Goal: Task Accomplishment & Management: Manage account settings

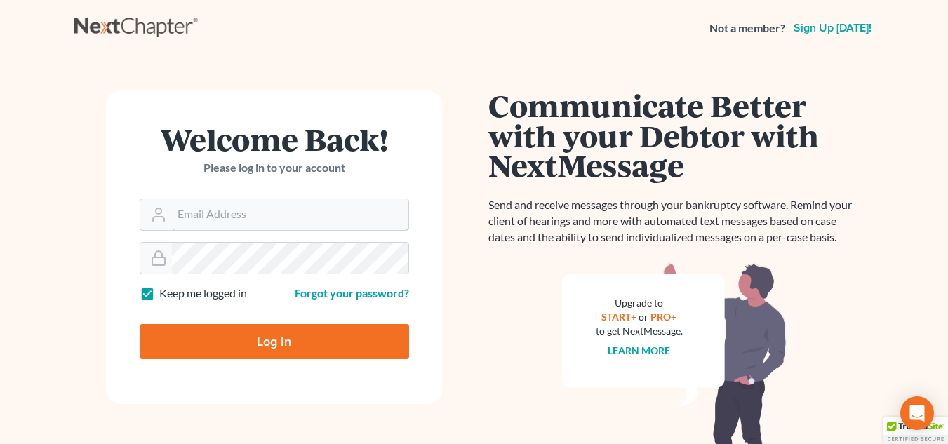
type input "nyaht@chapter7ok.com"
click at [287, 348] on input "Log In" at bounding box center [275, 341] width 270 height 35
type input "Thinking..."
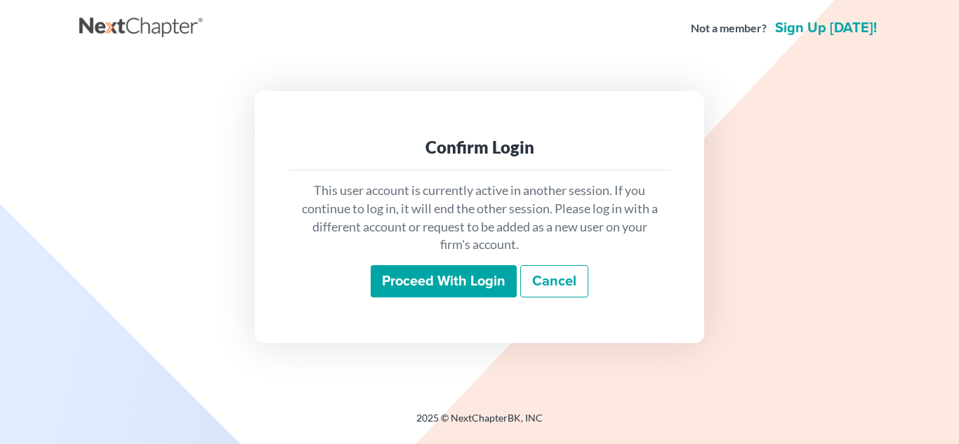
click at [399, 296] on input "Proceed with login" at bounding box center [444, 281] width 146 height 32
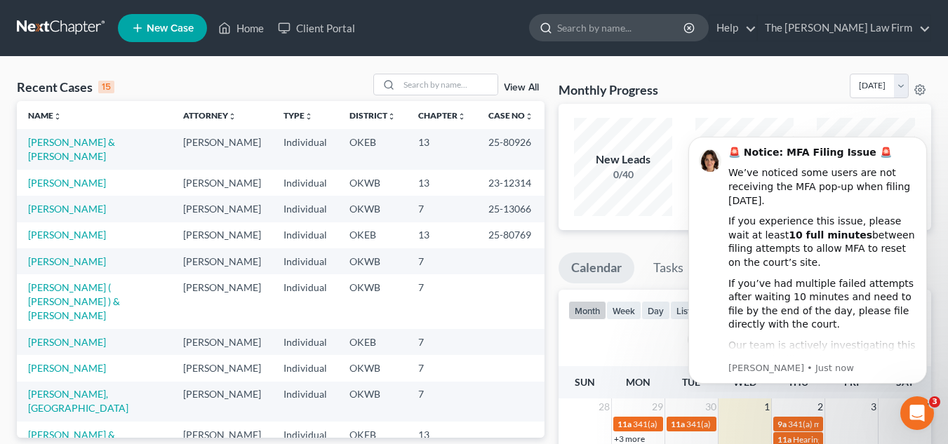
click at [637, 28] on input "search" at bounding box center [621, 28] width 128 height 26
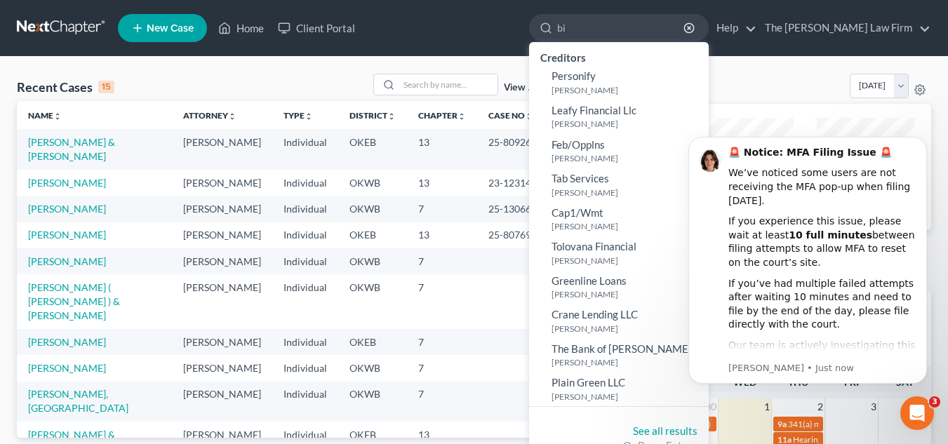
type input "b"
type input "Bigbey"
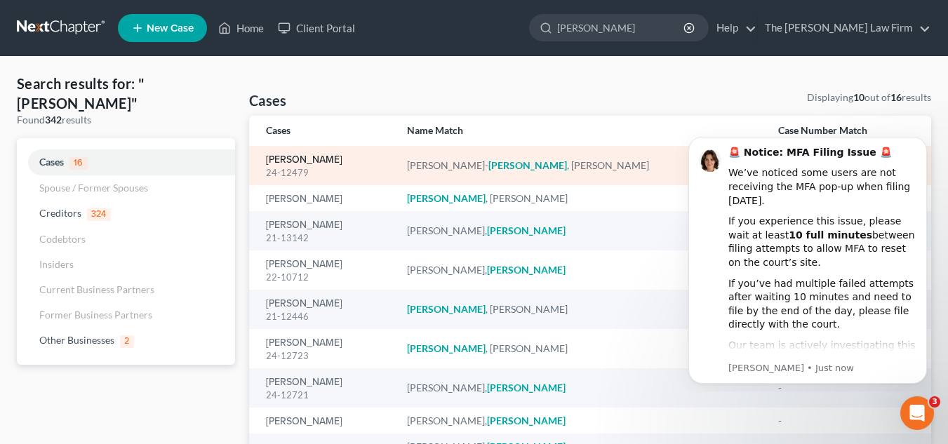
click at [341, 155] on link "Mckenzie-Bigbey, Lisa" at bounding box center [304, 160] width 77 height 10
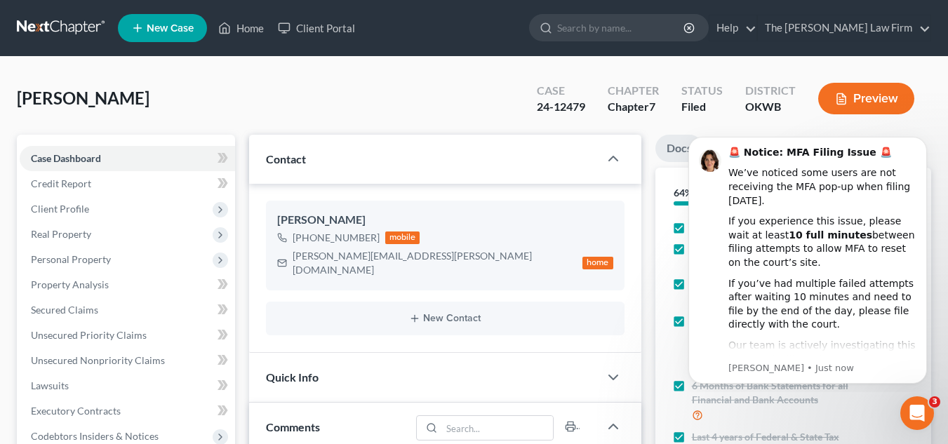
scroll to position [1038, 0]
click at [923, 145] on button "Dismiss notification" at bounding box center [923, 141] width 18 height 18
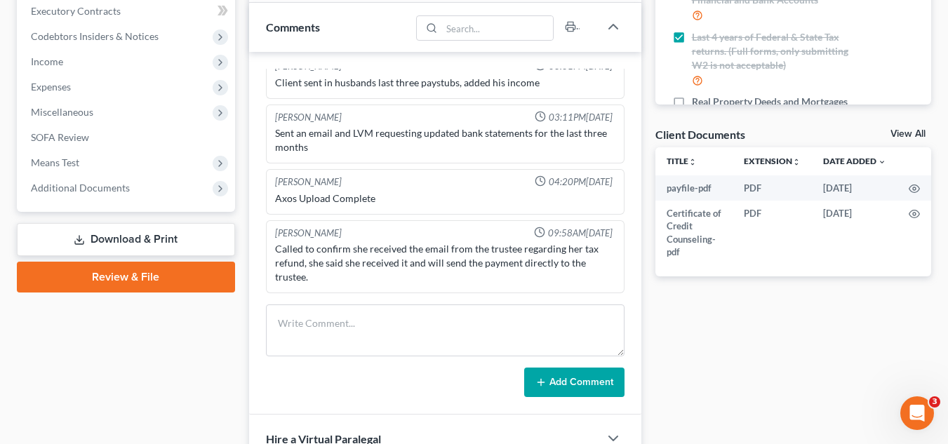
scroll to position [401, 0]
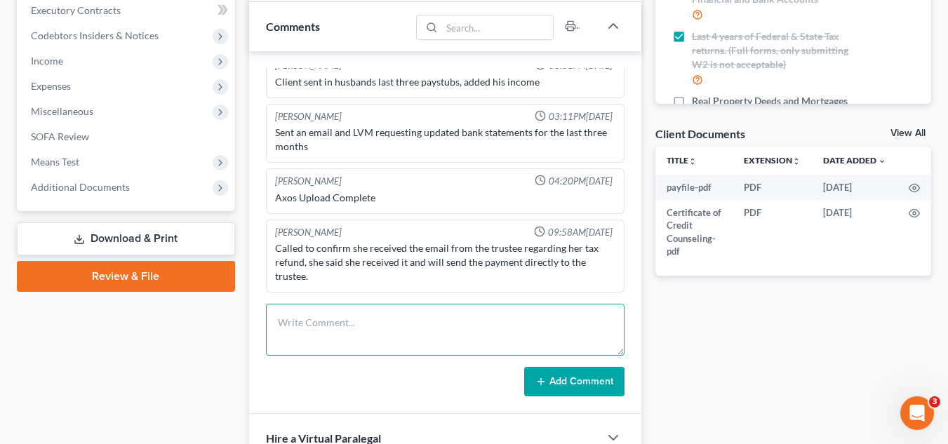
click at [417, 314] on textarea at bounding box center [445, 330] width 359 height 52
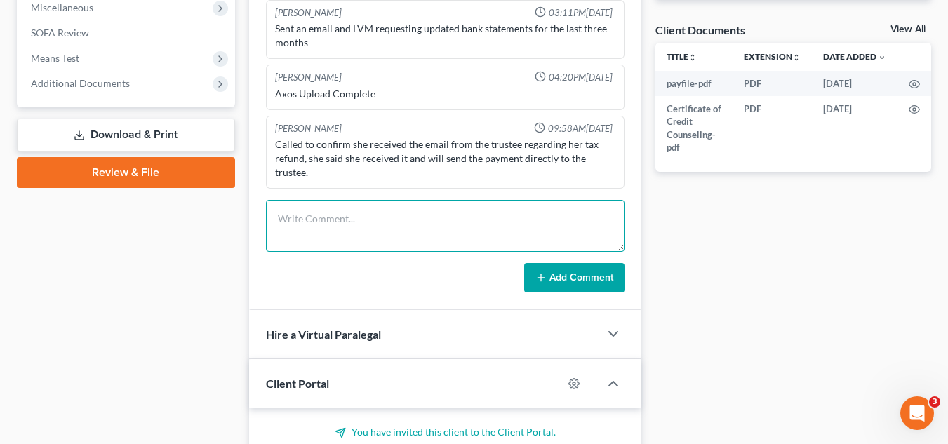
scroll to position [506, 0]
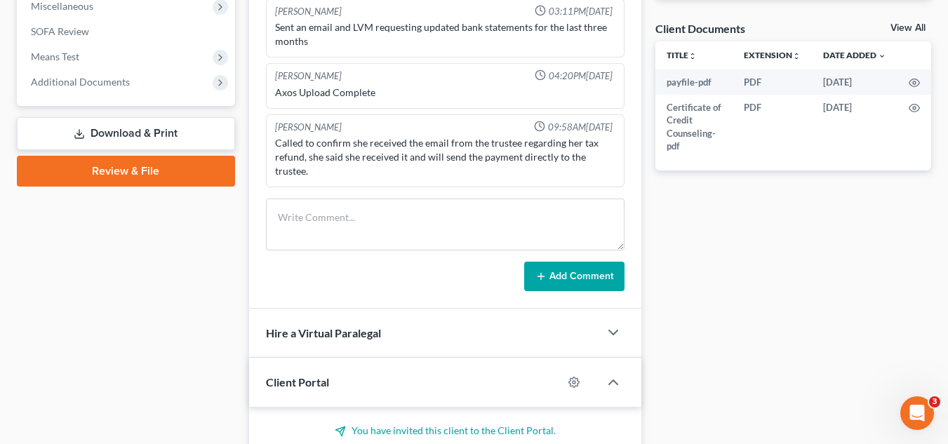
click at [649, 274] on div "Docs Tasks Events Fees Timer 64% Completed Nothing here yet! Credit Counseling …" at bounding box center [794, 86] width 290 height 915
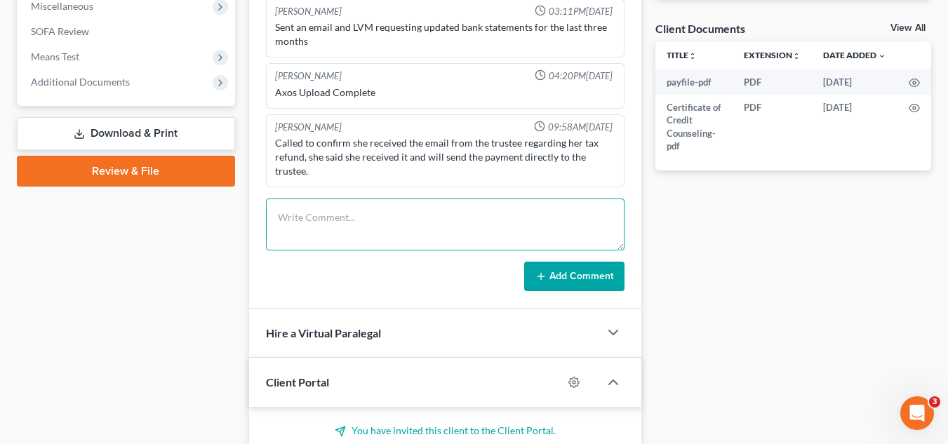
click at [569, 199] on textarea at bounding box center [445, 225] width 359 height 52
type textarea "Received Notice of Trustee Final Report."
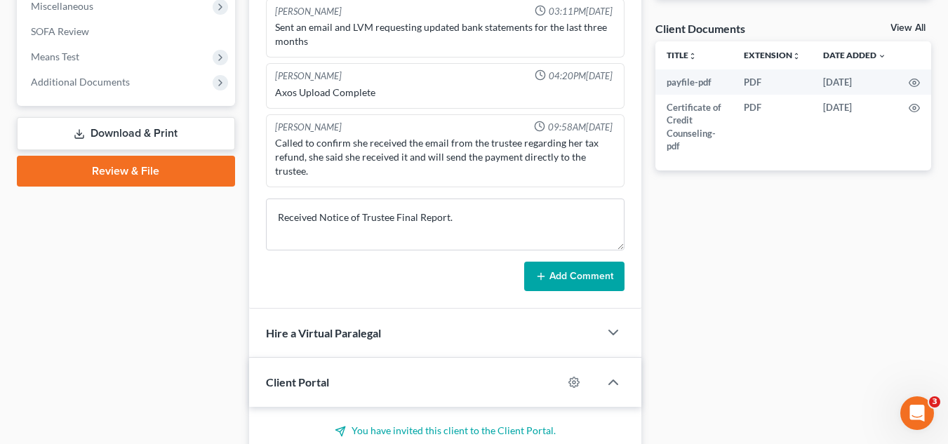
click at [572, 263] on button "Add Comment" at bounding box center [574, 276] width 100 height 29
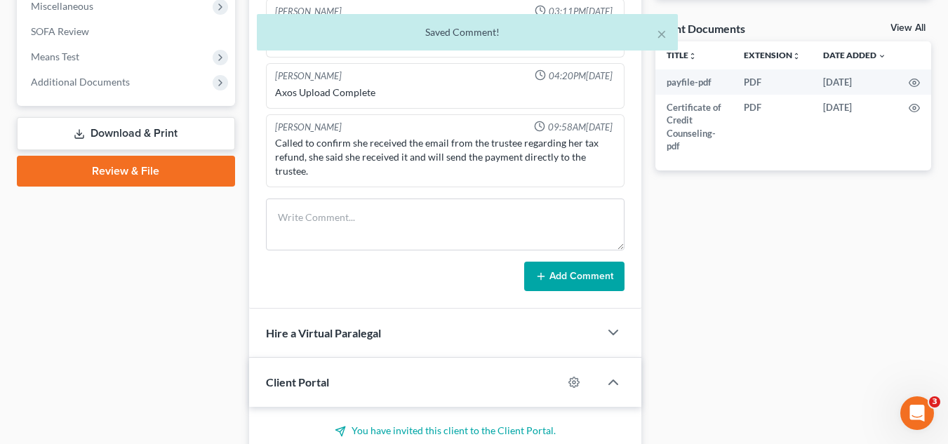
scroll to position [1090, 0]
